Goal: Transaction & Acquisition: Purchase product/service

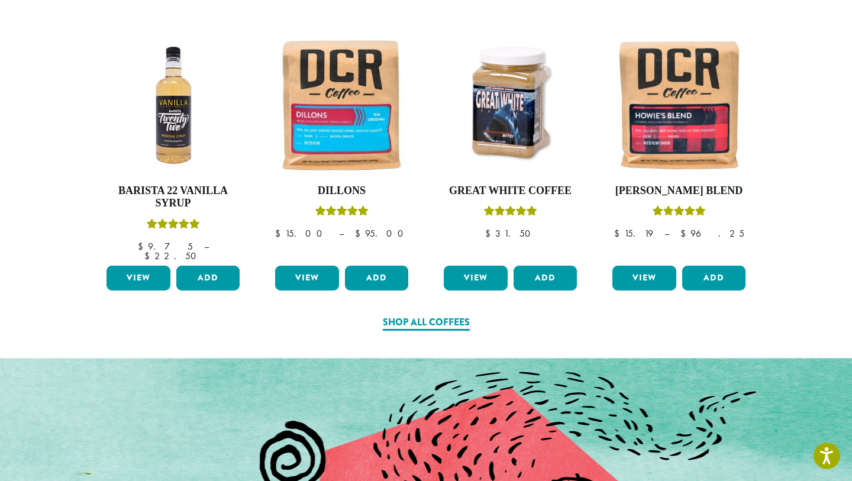
scroll to position [619, 0]
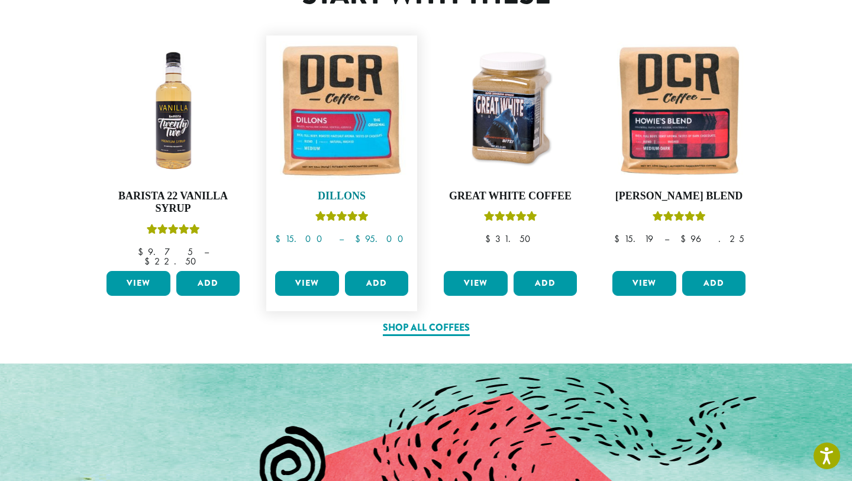
click at [343, 121] on img at bounding box center [341, 110] width 139 height 139
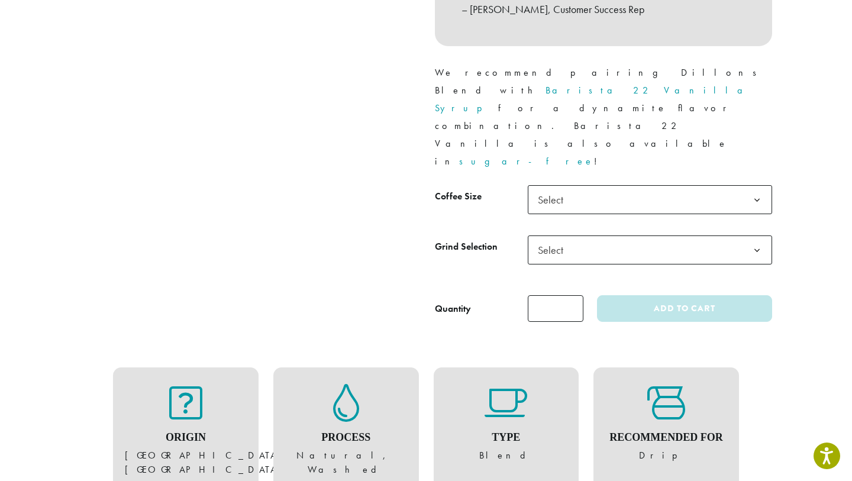
scroll to position [518, 0]
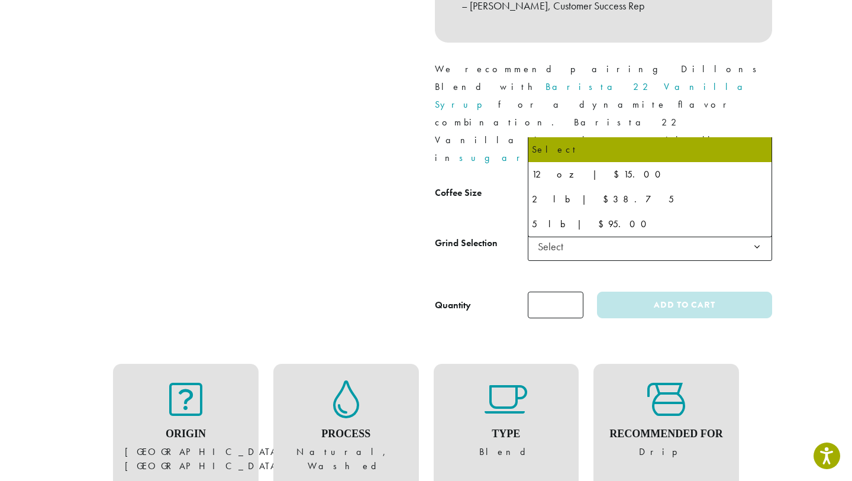
click at [759, 182] on b at bounding box center [757, 196] width 29 height 29
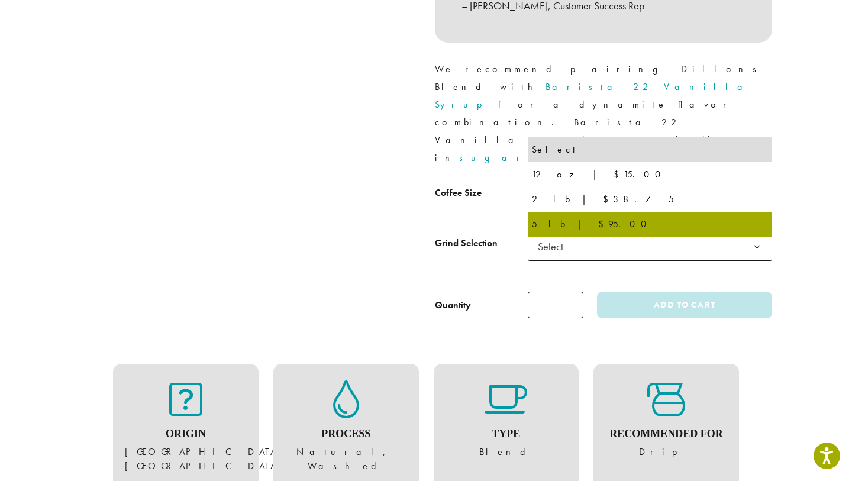
select select "**********"
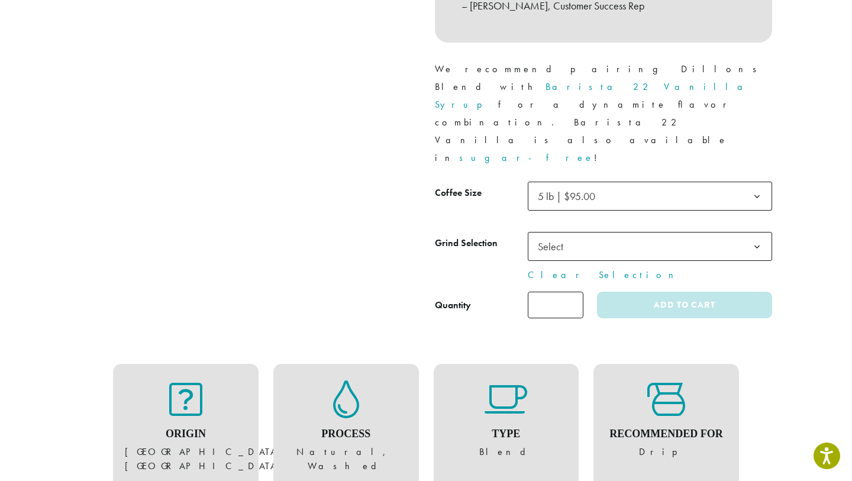
click at [740, 232] on span "Select" at bounding box center [650, 246] width 244 height 29
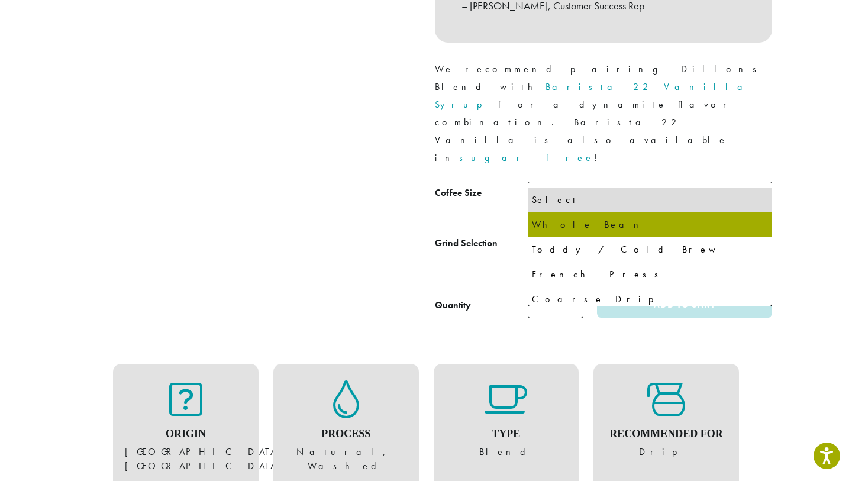
select select "**********"
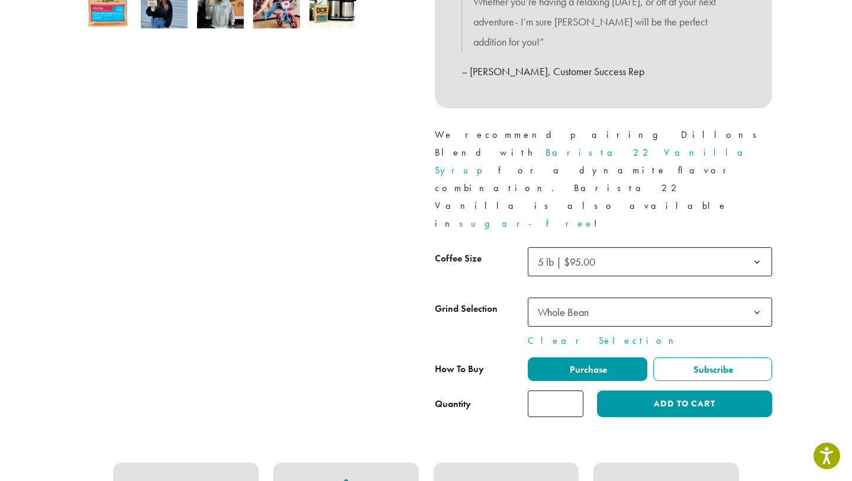
scroll to position [450, 0]
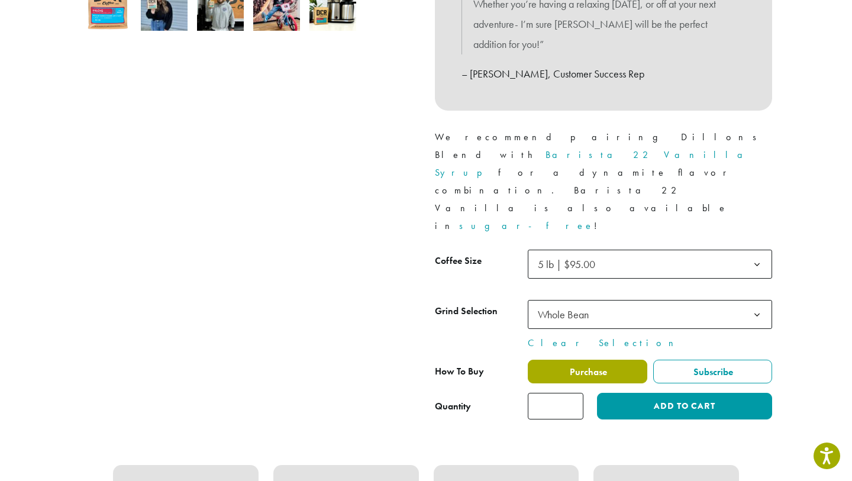
click at [607, 360] on label "Purchase" at bounding box center [588, 372] width 120 height 24
click at [585, 366] on span "Purchase" at bounding box center [587, 372] width 39 height 12
click at [589, 366] on span "Purchase" at bounding box center [587, 372] width 39 height 12
click at [600, 366] on span "Purchase" at bounding box center [587, 372] width 39 height 12
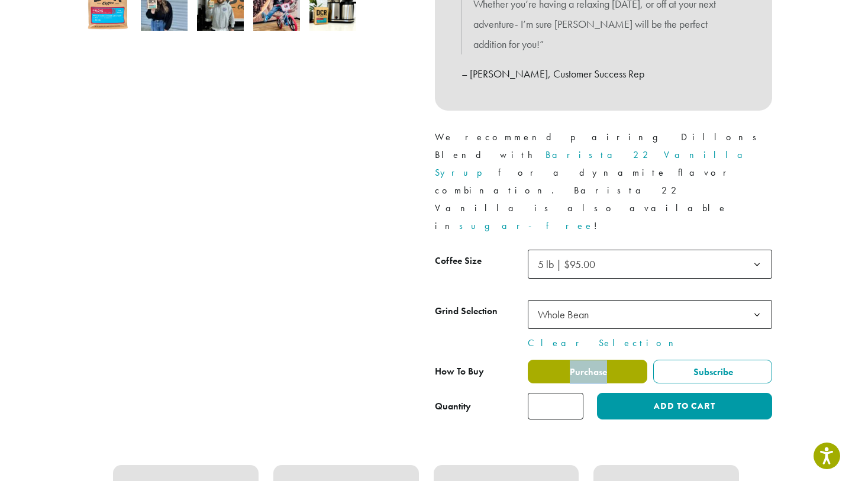
click at [600, 366] on span "Purchase" at bounding box center [587, 372] width 39 height 12
click at [623, 360] on label "Purchase" at bounding box center [588, 372] width 120 height 24
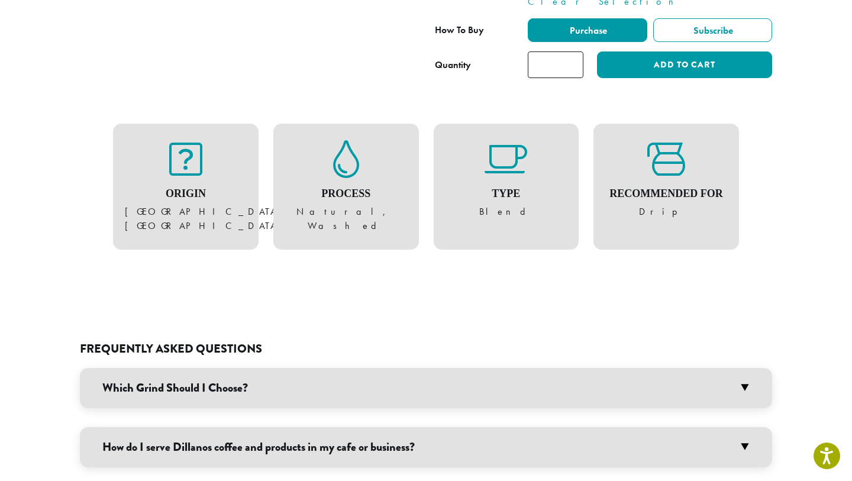
scroll to position [789, 0]
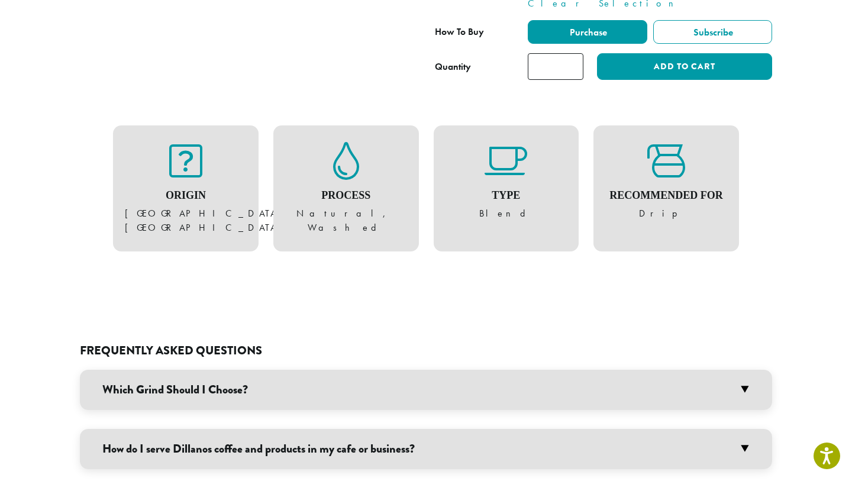
click at [192, 142] on figure "Origin Central & South Americas, Pacific Islands" at bounding box center [186, 188] width 122 height 93
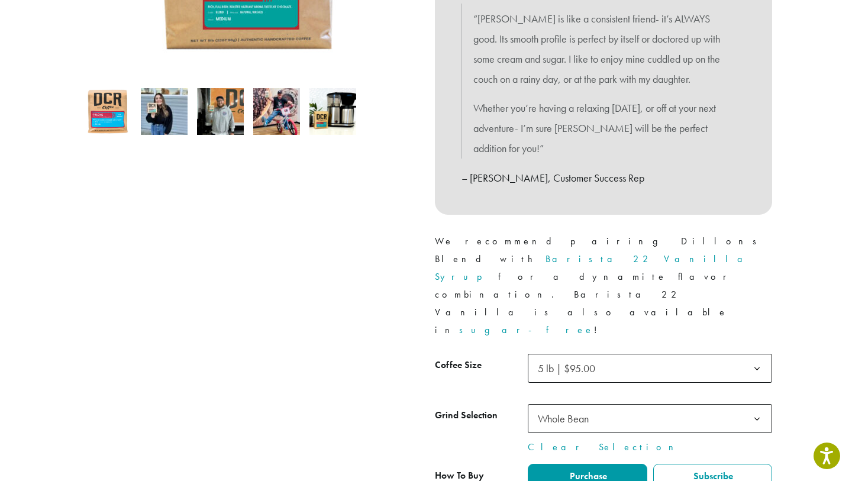
scroll to position [0, 0]
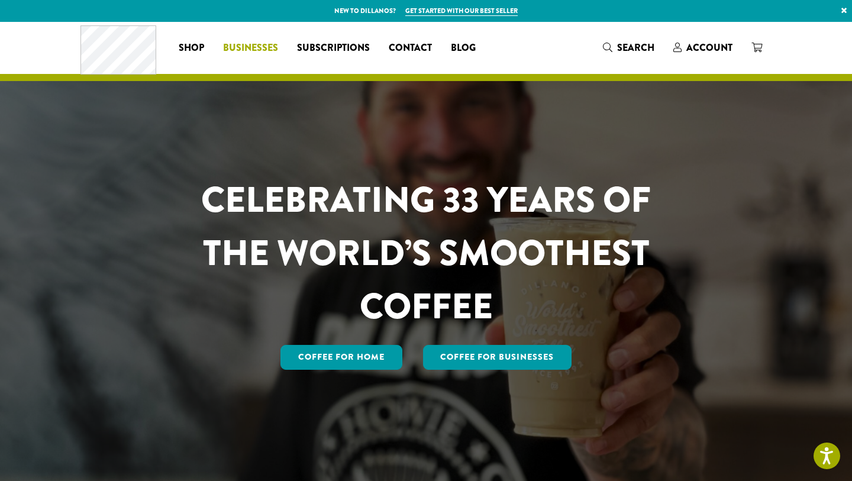
click at [260, 49] on span "Businesses" at bounding box center [250, 48] width 55 height 15
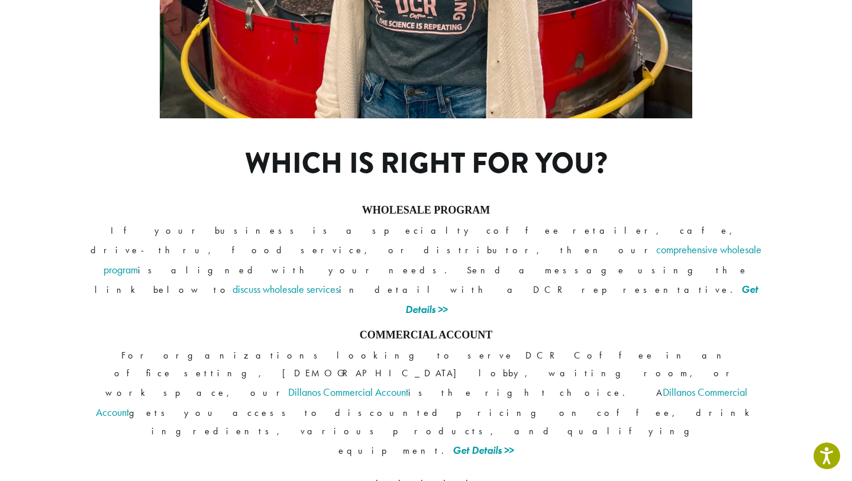
scroll to position [869, 0]
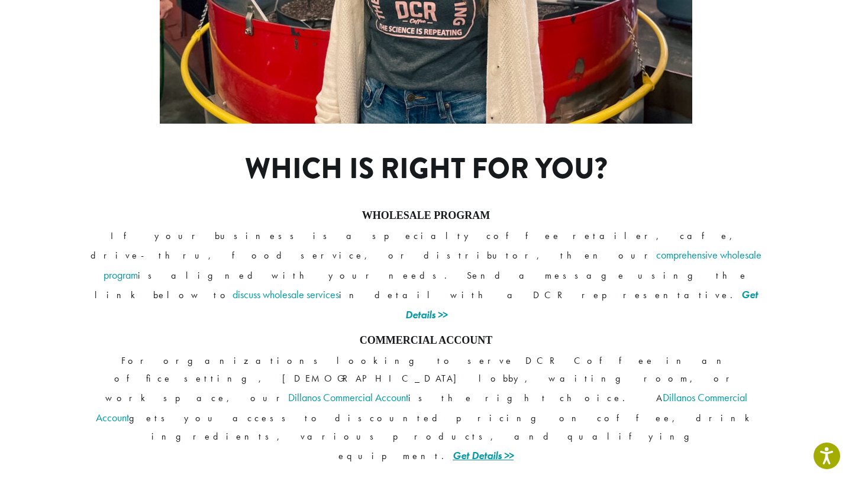
click at [514, 449] on link "Get Details >>" at bounding box center [483, 456] width 61 height 14
